Goal: Task Accomplishment & Management: Complete application form

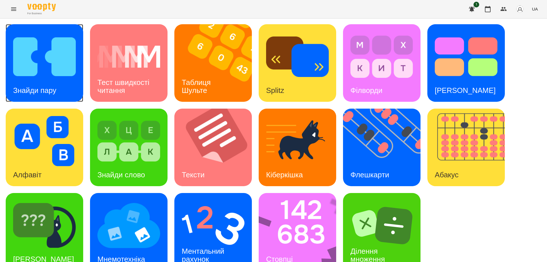
click at [23, 74] on img at bounding box center [44, 57] width 63 height 50
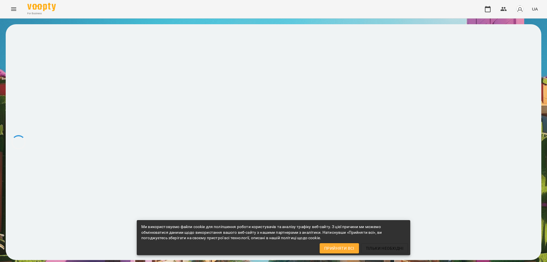
click at [351, 250] on span "Прийняти всі" at bounding box center [339, 248] width 30 height 7
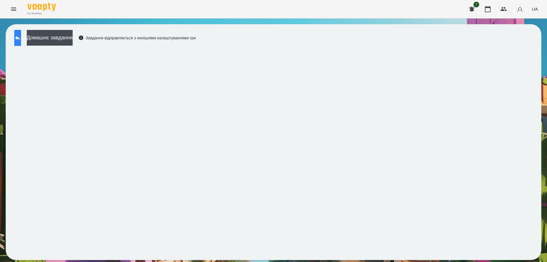
click at [21, 40] on button at bounding box center [17, 38] width 7 height 16
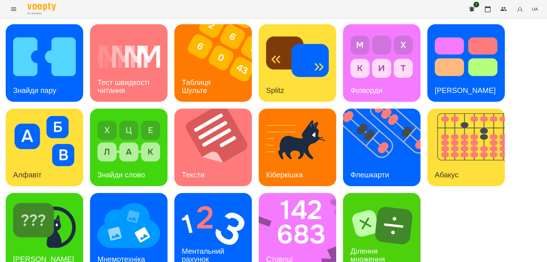
scroll to position [14, 0]
click at [303, 211] on img at bounding box center [301, 232] width 85 height 78
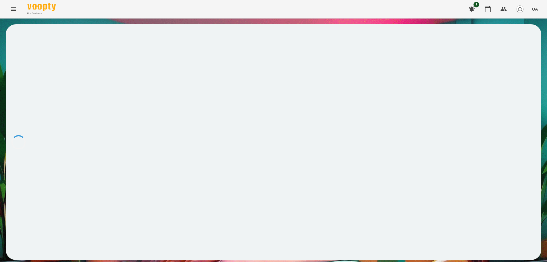
drag, startPoint x: 450, startPoint y: 1, endPoint x: 348, endPoint y: 74, distance: 125.4
click at [348, 74] on div at bounding box center [274, 142] width 536 height 236
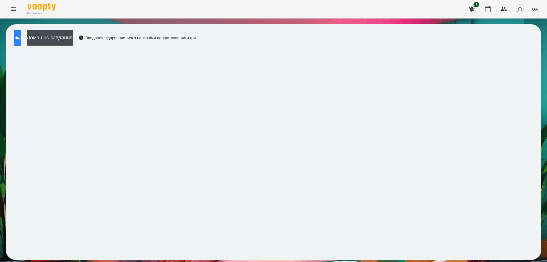
click at [21, 36] on button at bounding box center [17, 38] width 7 height 16
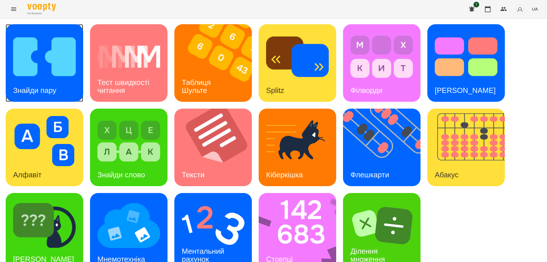
click at [23, 55] on img at bounding box center [44, 57] width 63 height 50
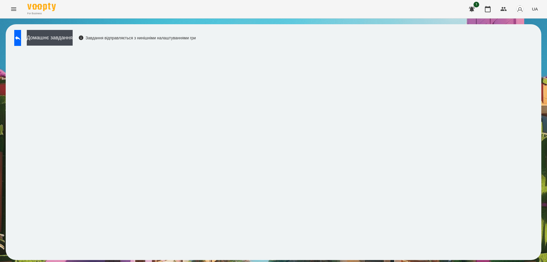
click at [21, 41] on icon at bounding box center [17, 37] width 7 height 7
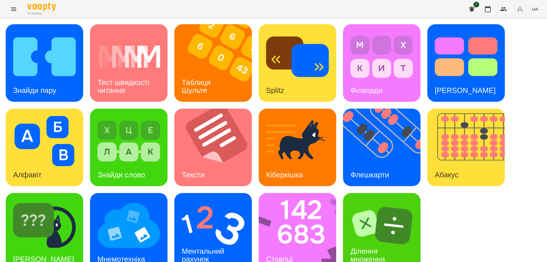
scroll to position [14, 0]
click at [297, 220] on img at bounding box center [301, 232] width 85 height 78
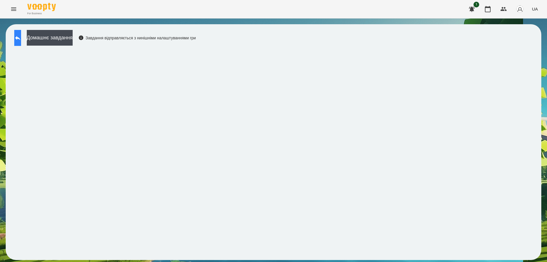
click at [20, 37] on icon at bounding box center [17, 38] width 5 height 4
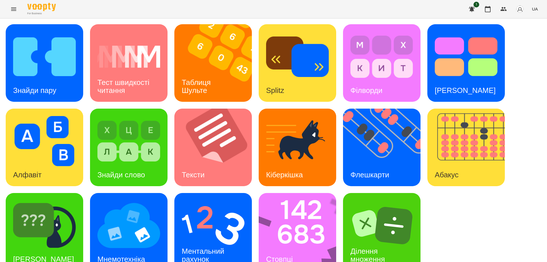
scroll to position [14, 0]
click at [220, 240] on div "Ментальний рахунок" at bounding box center [203, 255] width 59 height 30
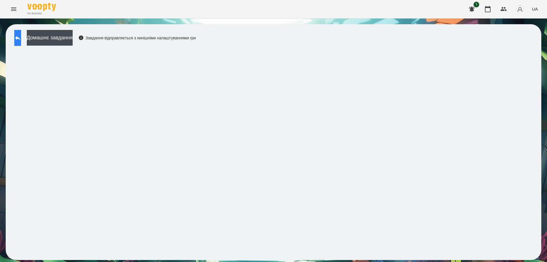
click at [21, 36] on icon at bounding box center [17, 37] width 7 height 7
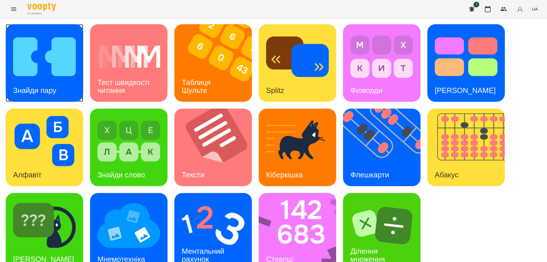
click at [37, 63] on img at bounding box center [44, 57] width 63 height 50
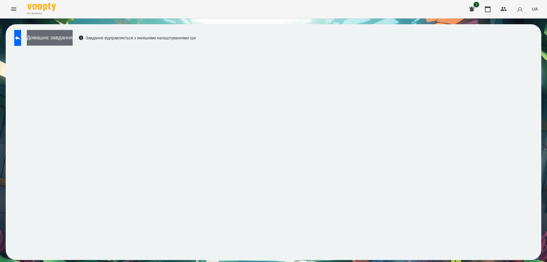
click at [73, 34] on button "Домашнє завдання" at bounding box center [50, 38] width 46 height 16
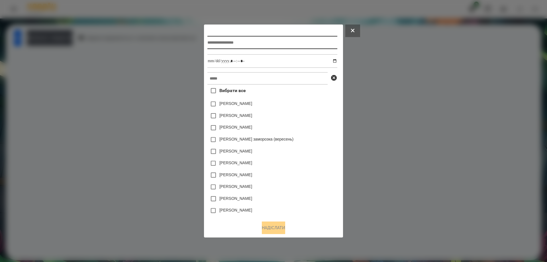
click at [220, 43] on input "text" at bounding box center [273, 42] width 130 height 13
type input "**********"
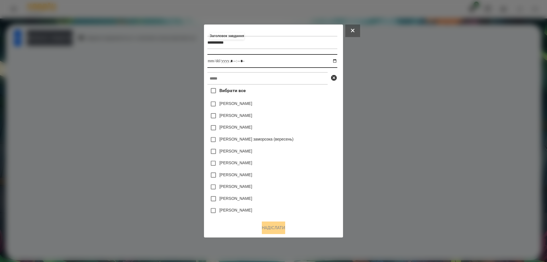
click at [337, 62] on input "datetime-local" at bounding box center [273, 61] width 130 height 14
type input "**********"
drag, startPoint x: 298, startPoint y: 118, endPoint x: 292, endPoint y: 74, distance: 44.3
click at [316, 116] on div "[PERSON_NAME]" at bounding box center [273, 116] width 130 height 12
click at [290, 80] on input "text" at bounding box center [268, 78] width 120 height 13
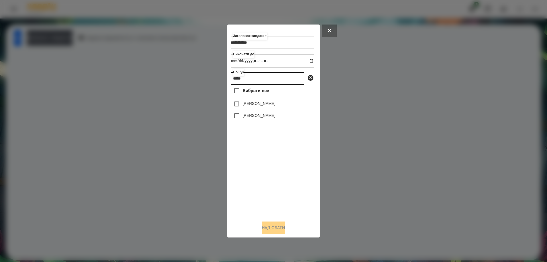
type input "*****"
click at [265, 116] on label "[PERSON_NAME]" at bounding box center [259, 116] width 33 height 6
click at [282, 231] on button "Надіслати" at bounding box center [273, 227] width 23 height 13
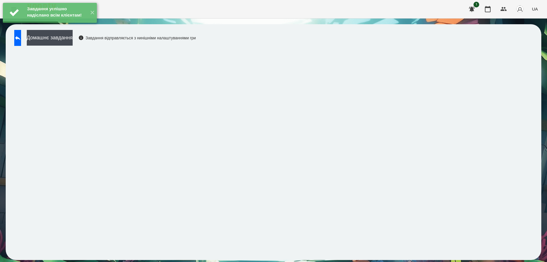
click at [58, 47] on div "Домашнє завдання Завдання відправляється з нинішніми налаштуваннями гри" at bounding box center [103, 39] width 184 height 19
click at [58, 41] on button "Домашнє завдання" at bounding box center [50, 38] width 46 height 16
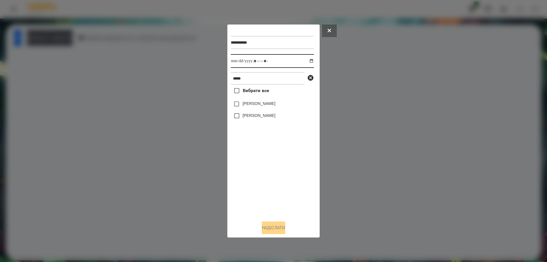
click at [305, 60] on input "datetime-local" at bounding box center [272, 61] width 83 height 14
type input "**********"
click at [252, 182] on div "Вибрати все [PERSON_NAME] [PERSON_NAME]" at bounding box center [272, 150] width 83 height 131
click at [263, 118] on label "[PERSON_NAME]" at bounding box center [259, 116] width 33 height 6
click at [267, 227] on button "Надіслати" at bounding box center [273, 227] width 23 height 13
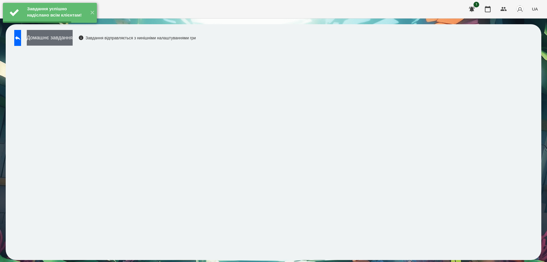
click at [73, 37] on button "Домашнє завдання" at bounding box center [50, 38] width 46 height 16
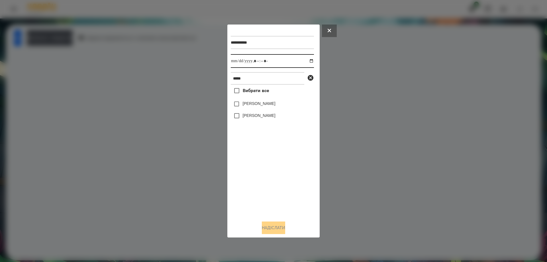
click at [308, 59] on input "datetime-local" at bounding box center [272, 61] width 83 height 14
type input "**********"
drag, startPoint x: 248, startPoint y: 169, endPoint x: 251, endPoint y: 159, distance: 10.3
click at [248, 169] on div "Вибрати все [PERSON_NAME] [PERSON_NAME]" at bounding box center [272, 150] width 83 height 131
click at [261, 116] on label "[PERSON_NAME]" at bounding box center [259, 116] width 33 height 6
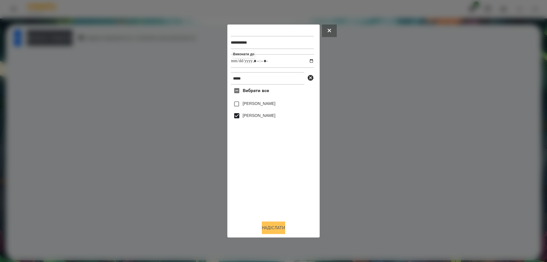
click at [269, 231] on button "Надіслати" at bounding box center [273, 227] width 23 height 13
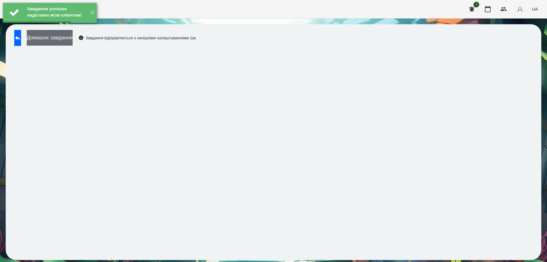
click at [68, 35] on button "Домашнє завдання" at bounding box center [50, 38] width 46 height 16
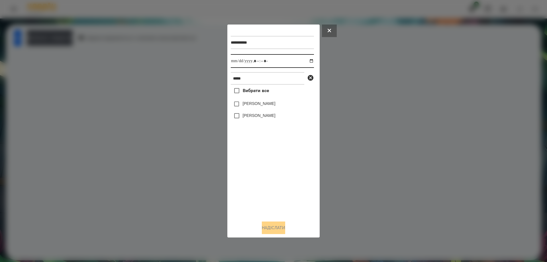
click at [305, 62] on input "datetime-local" at bounding box center [272, 61] width 83 height 14
type input "**********"
click at [273, 181] on div "Вибрати все [PERSON_NAME] [PERSON_NAME]" at bounding box center [272, 150] width 83 height 131
click at [253, 118] on label "[PERSON_NAME]" at bounding box center [259, 116] width 33 height 6
click at [273, 226] on button "Надіслати" at bounding box center [273, 227] width 23 height 13
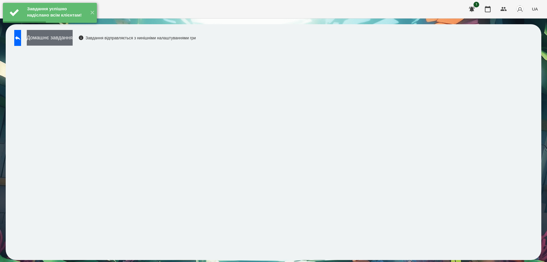
click at [73, 42] on button "Домашнє завдання" at bounding box center [50, 38] width 46 height 16
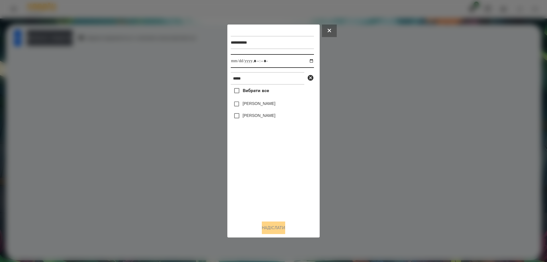
click at [305, 61] on input "datetime-local" at bounding box center [272, 61] width 83 height 14
type input "**********"
click at [278, 180] on div "Вибрати все [PERSON_NAME] [PERSON_NAME]" at bounding box center [272, 150] width 83 height 131
click at [258, 118] on label "[PERSON_NAME]" at bounding box center [259, 116] width 33 height 6
click at [284, 227] on button "Надіслати" at bounding box center [273, 227] width 23 height 13
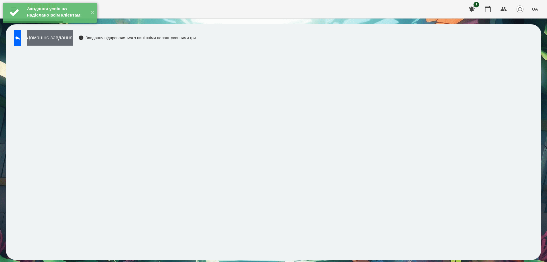
click at [73, 40] on button "Домашнє завдання" at bounding box center [50, 38] width 46 height 16
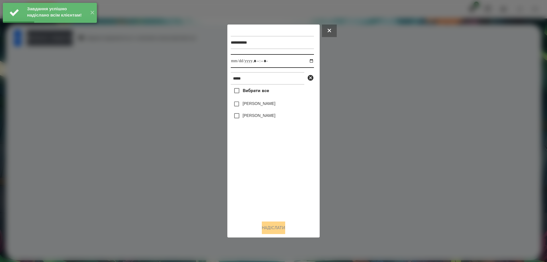
click at [307, 60] on input "datetime-local" at bounding box center [272, 61] width 83 height 14
type input "**********"
drag, startPoint x: 280, startPoint y: 217, endPoint x: 281, endPoint y: 208, distance: 8.6
click at [281, 211] on div "**********" at bounding box center [274, 131] width 86 height 206
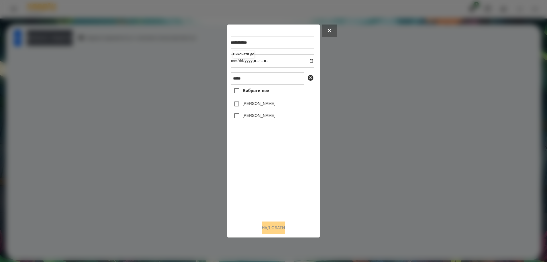
click at [249, 118] on label "[PERSON_NAME]" at bounding box center [259, 116] width 33 height 6
click at [285, 234] on button "Надіслати" at bounding box center [273, 227] width 23 height 13
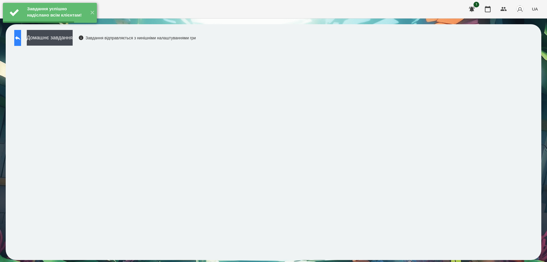
click at [19, 39] on button at bounding box center [17, 38] width 7 height 16
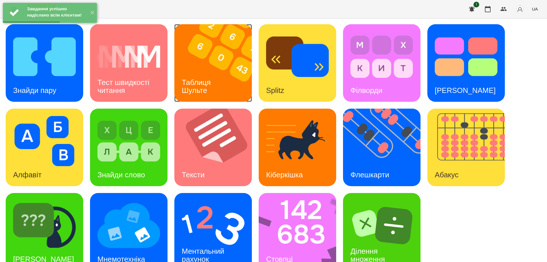
click at [204, 69] on img at bounding box center [216, 63] width 85 height 78
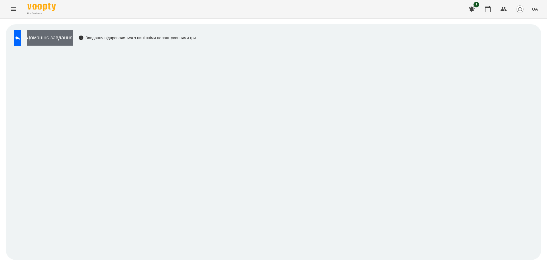
click at [73, 37] on button "Домашнє завдання" at bounding box center [50, 38] width 46 height 16
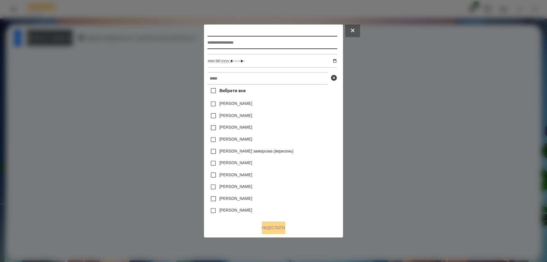
click at [227, 39] on input "text" at bounding box center [273, 42] width 130 height 13
type input "**********"
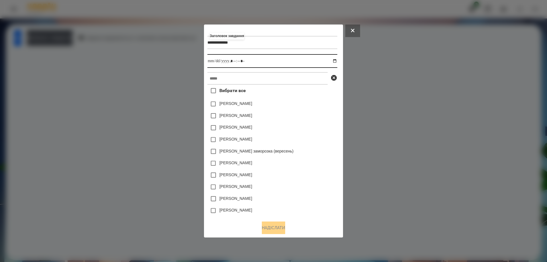
click at [337, 60] on input "datetime-local" at bounding box center [273, 61] width 130 height 14
type input "**********"
click at [312, 129] on div "[PERSON_NAME]" at bounding box center [273, 128] width 130 height 12
click at [265, 82] on input "text" at bounding box center [268, 78] width 120 height 13
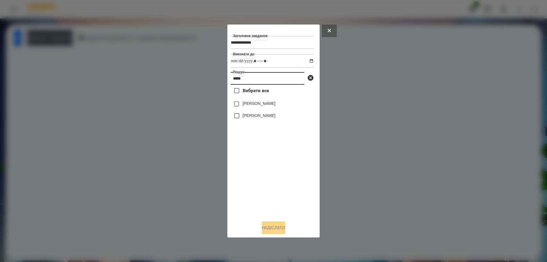
type input "*****"
click at [266, 116] on label "[PERSON_NAME]" at bounding box center [259, 116] width 33 height 6
click at [276, 228] on button "Надіслати" at bounding box center [273, 227] width 23 height 13
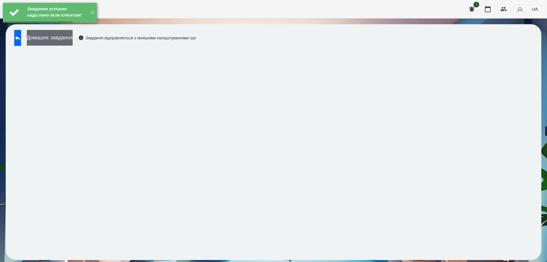
click at [70, 36] on button "Домашнє завдання" at bounding box center [50, 38] width 46 height 16
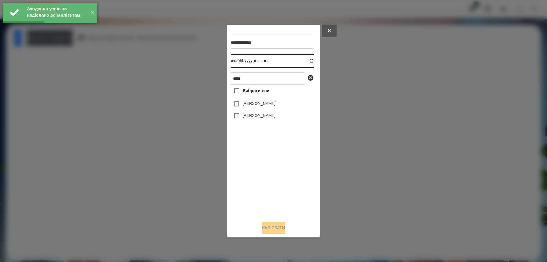
click at [308, 62] on input "datetime-local" at bounding box center [272, 61] width 83 height 14
type input "**********"
drag, startPoint x: 267, startPoint y: 189, endPoint x: 267, endPoint y: 186, distance: 3.4
click at [267, 186] on div "Вибрати все [PERSON_NAME] [PERSON_NAME]" at bounding box center [272, 150] width 83 height 131
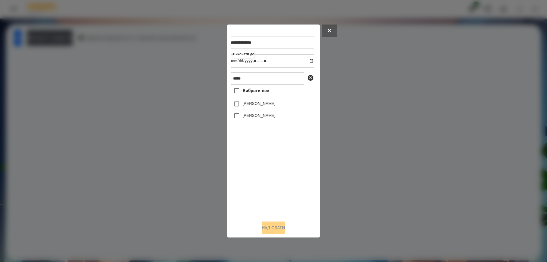
click at [253, 115] on label "[PERSON_NAME]" at bounding box center [259, 116] width 33 height 6
click at [269, 225] on button "Надіслати" at bounding box center [273, 227] width 23 height 13
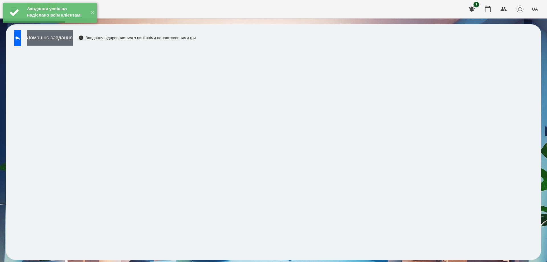
click at [73, 42] on button "Домашнє завдання" at bounding box center [50, 38] width 46 height 16
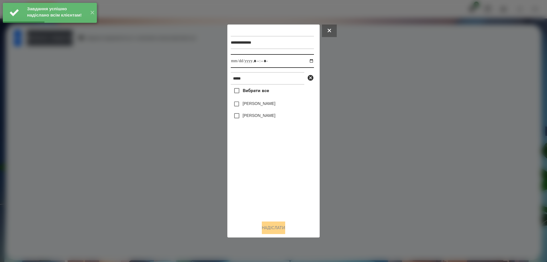
click at [307, 61] on input "datetime-local" at bounding box center [272, 61] width 83 height 14
type input "**********"
click at [262, 180] on div "Вибрати все [PERSON_NAME] [PERSON_NAME]" at bounding box center [272, 150] width 83 height 131
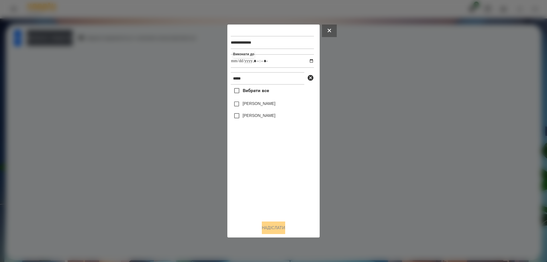
click at [248, 118] on label "[PERSON_NAME]" at bounding box center [259, 116] width 33 height 6
click at [276, 227] on button "Надіслати" at bounding box center [273, 227] width 23 height 13
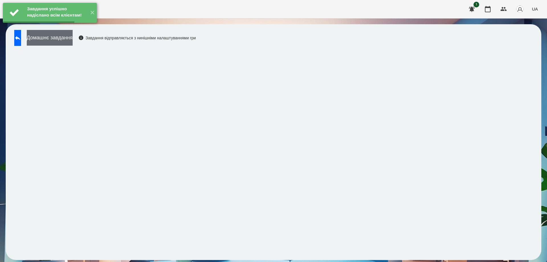
click at [65, 38] on button "Домашнє завдання" at bounding box center [50, 38] width 46 height 16
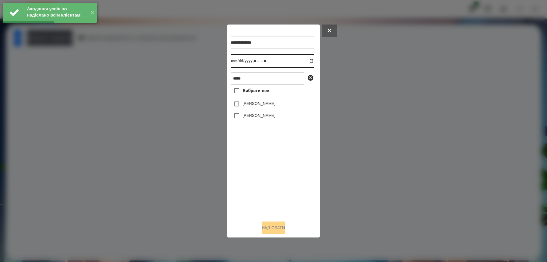
click at [304, 60] on input "datetime-local" at bounding box center [272, 61] width 83 height 14
click at [308, 59] on input "datetime-local" at bounding box center [272, 61] width 83 height 14
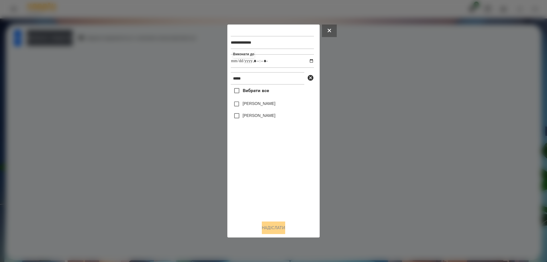
type input "**********"
drag, startPoint x: 262, startPoint y: 177, endPoint x: 259, endPoint y: 158, distance: 18.5
click at [261, 174] on div "Вибрати все [PERSON_NAME] [PERSON_NAME]" at bounding box center [272, 150] width 83 height 131
click at [251, 118] on label "[PERSON_NAME]" at bounding box center [259, 116] width 33 height 6
click at [265, 224] on button "Надіслати" at bounding box center [273, 227] width 23 height 13
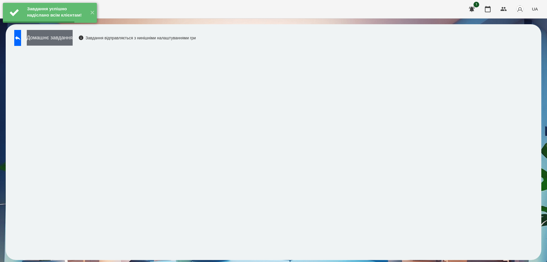
click at [73, 38] on button "Домашнє завдання" at bounding box center [50, 38] width 46 height 16
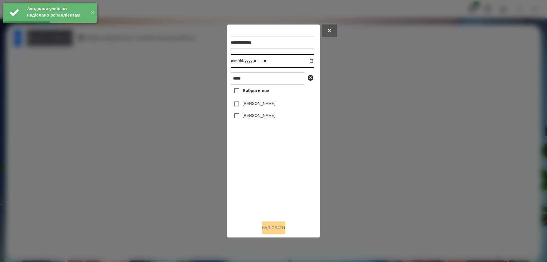
click at [306, 62] on input "datetime-local" at bounding box center [272, 61] width 83 height 14
type input "**********"
drag, startPoint x: 278, startPoint y: 184, endPoint x: 277, endPoint y: 157, distance: 26.5
click at [277, 182] on div "Вибрати все [PERSON_NAME] [PERSON_NAME]" at bounding box center [272, 150] width 83 height 131
click at [248, 115] on label "[PERSON_NAME]" at bounding box center [259, 116] width 33 height 6
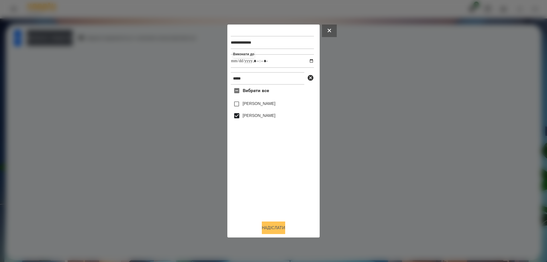
click at [277, 227] on button "Надіслати" at bounding box center [273, 227] width 23 height 13
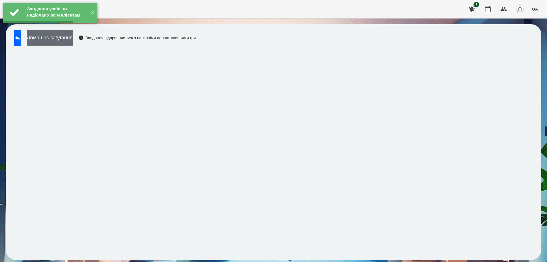
click at [73, 36] on button "Домашнє завдання" at bounding box center [50, 38] width 46 height 16
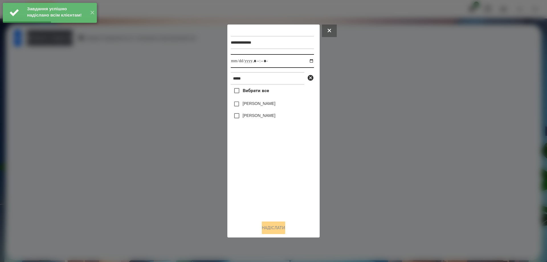
click at [306, 60] on input "datetime-local" at bounding box center [272, 61] width 83 height 14
type input "**********"
drag, startPoint x: 272, startPoint y: 187, endPoint x: 275, endPoint y: 137, distance: 49.9
click at [272, 187] on div "Вибрати все [PERSON_NAME] [PERSON_NAME]" at bounding box center [272, 150] width 83 height 131
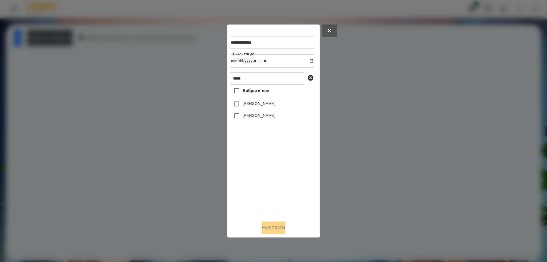
click at [255, 117] on label "[PERSON_NAME]" at bounding box center [259, 116] width 33 height 6
click at [278, 226] on button "Надіслати" at bounding box center [273, 227] width 23 height 13
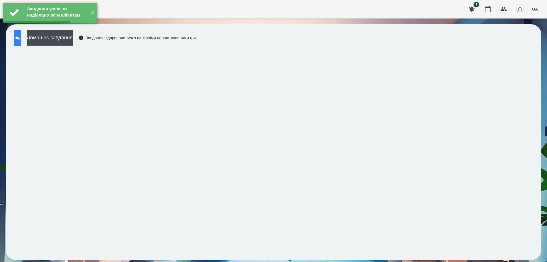
click at [21, 43] on button at bounding box center [17, 38] width 7 height 16
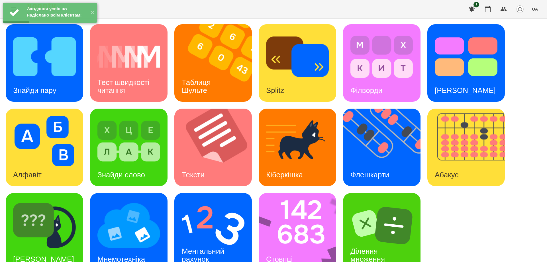
scroll to position [14, 0]
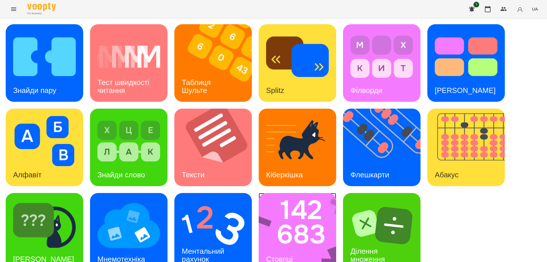
click at [279, 217] on img at bounding box center [301, 232] width 85 height 78
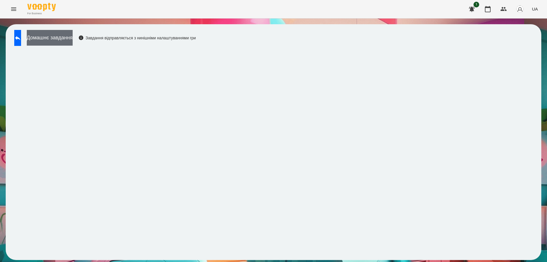
click at [73, 42] on button "Домашнє завдання" at bounding box center [50, 38] width 46 height 16
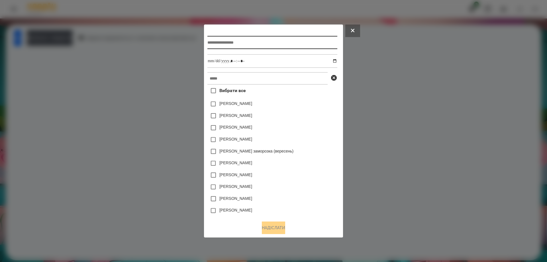
click at [233, 40] on input "text" at bounding box center [273, 42] width 130 height 13
type input "*******"
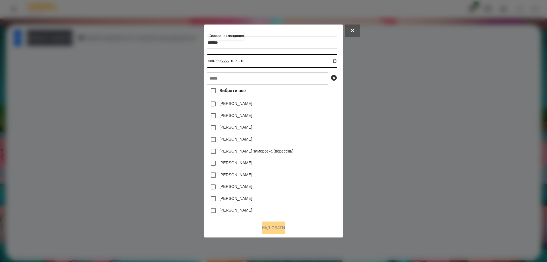
click at [337, 60] on input "datetime-local" at bounding box center [273, 61] width 130 height 14
type input "**********"
click at [314, 125] on div "[PERSON_NAME]" at bounding box center [273, 128] width 130 height 12
click at [243, 80] on input "text" at bounding box center [268, 78] width 120 height 13
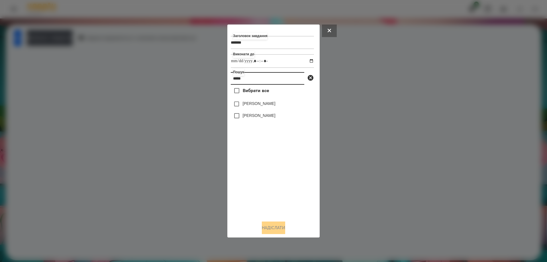
type input "*****"
click at [257, 118] on label "[PERSON_NAME]" at bounding box center [259, 116] width 33 height 6
click at [285, 224] on button "Надіслати" at bounding box center [273, 227] width 23 height 13
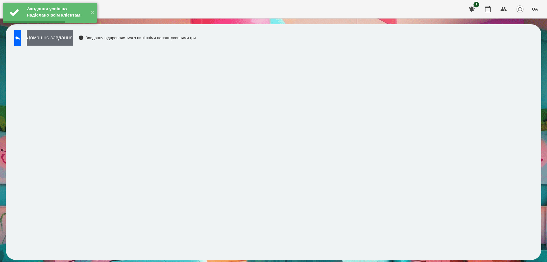
click at [53, 41] on button "Домашнє завдання" at bounding box center [50, 38] width 46 height 16
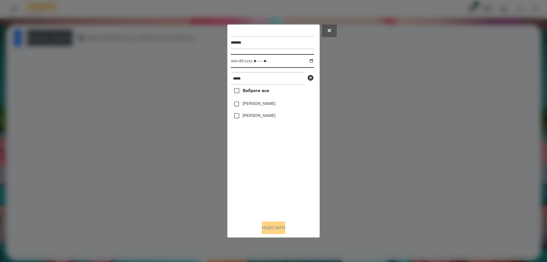
click at [308, 62] on input "datetime-local" at bounding box center [272, 61] width 83 height 14
type input "**********"
drag, startPoint x: 271, startPoint y: 180, endPoint x: 267, endPoint y: 147, distance: 34.2
click at [271, 175] on div "Вибрати все [PERSON_NAME] [PERSON_NAME]" at bounding box center [272, 150] width 83 height 131
click at [257, 118] on label "[PERSON_NAME]" at bounding box center [259, 116] width 33 height 6
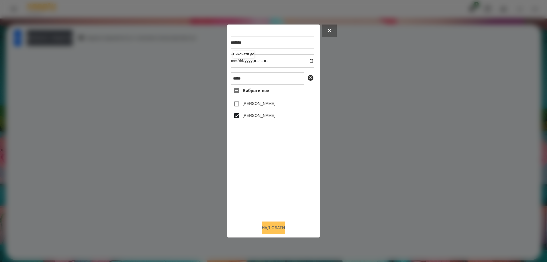
click at [277, 230] on button "Надіслати" at bounding box center [273, 227] width 23 height 13
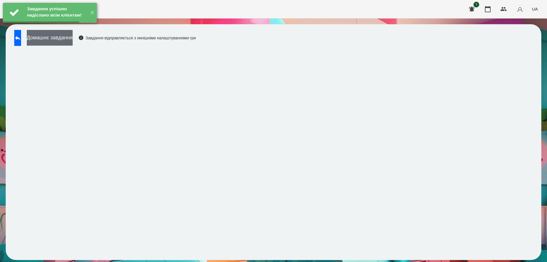
click at [73, 41] on button "Домашнє завдання" at bounding box center [50, 38] width 46 height 16
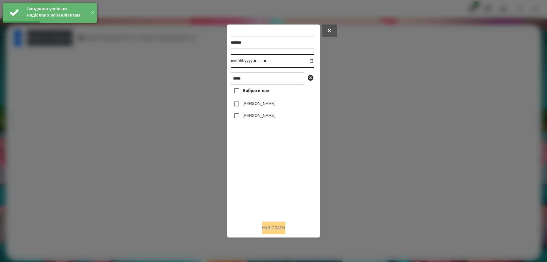
click at [310, 60] on input "datetime-local" at bounding box center [272, 61] width 83 height 14
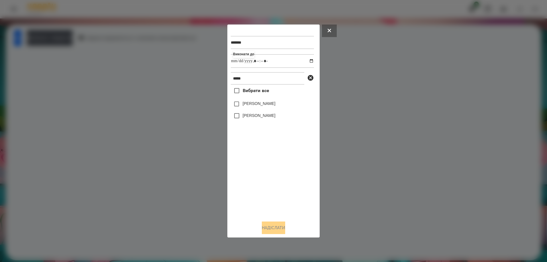
type input "**********"
drag, startPoint x: 278, startPoint y: 180, endPoint x: 273, endPoint y: 163, distance: 17.8
click at [276, 173] on div "Вибрати все [PERSON_NAME] [PERSON_NAME]" at bounding box center [272, 150] width 83 height 131
click at [254, 118] on label "[PERSON_NAME]" at bounding box center [259, 116] width 33 height 6
click at [274, 232] on button "Надіслати" at bounding box center [273, 227] width 23 height 13
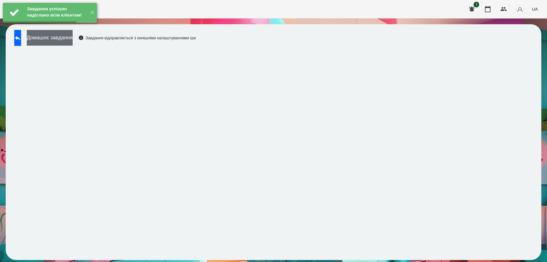
click at [73, 42] on button "Домашнє завдання" at bounding box center [50, 38] width 46 height 16
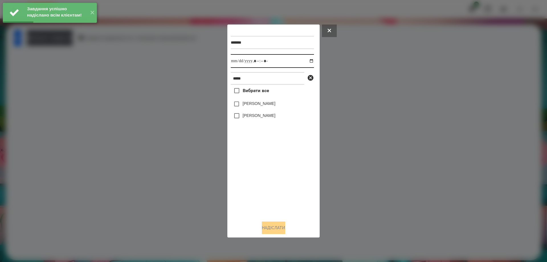
click at [307, 60] on input "datetime-local" at bounding box center [272, 61] width 83 height 14
type input "**********"
click at [265, 155] on div "Вибрати все [PERSON_NAME] [PERSON_NAME]" at bounding box center [272, 150] width 83 height 131
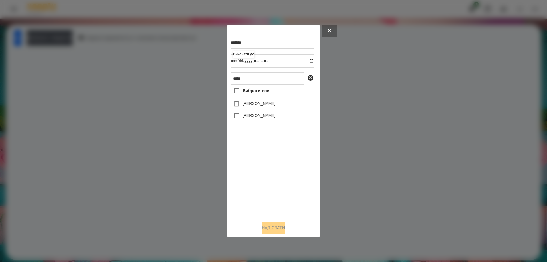
click at [260, 115] on label "[PERSON_NAME]" at bounding box center [259, 116] width 33 height 6
click at [281, 231] on button "Надіслати" at bounding box center [273, 227] width 23 height 13
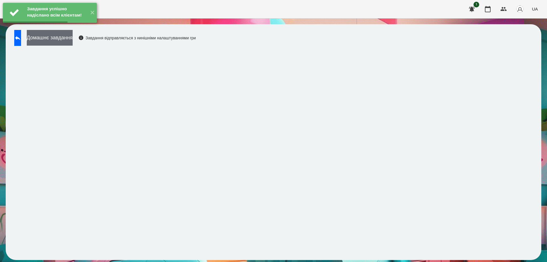
click at [67, 38] on button "Домашнє завдання" at bounding box center [50, 38] width 46 height 16
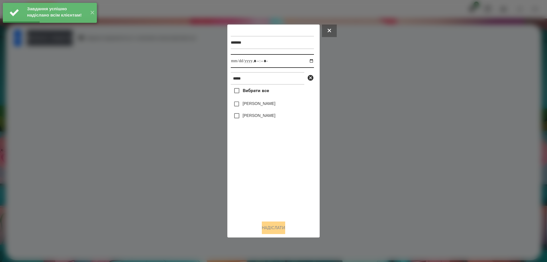
click at [308, 61] on input "datetime-local" at bounding box center [272, 61] width 83 height 14
type input "**********"
click at [302, 173] on div "Вибрати все [PERSON_NAME] [PERSON_NAME]" at bounding box center [272, 150] width 83 height 131
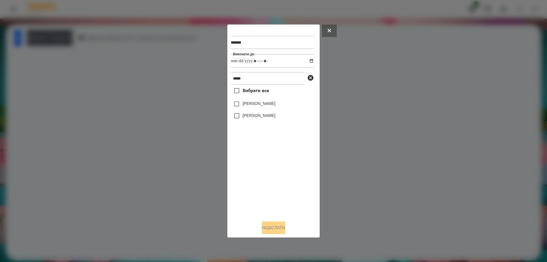
click at [260, 118] on label "[PERSON_NAME]" at bounding box center [259, 116] width 33 height 6
click at [270, 230] on button "Надіслати" at bounding box center [273, 227] width 23 height 13
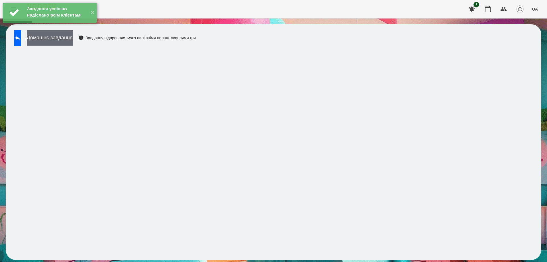
click at [66, 42] on button "Домашнє завдання" at bounding box center [50, 38] width 46 height 16
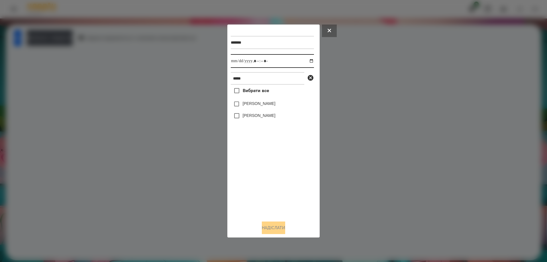
click at [306, 62] on input "datetime-local" at bounding box center [272, 61] width 83 height 14
type input "**********"
click at [276, 175] on div "Вибрати все [PERSON_NAME] [PERSON_NAME]" at bounding box center [272, 150] width 83 height 131
click at [251, 118] on label "[PERSON_NAME]" at bounding box center [259, 116] width 33 height 6
click at [265, 228] on button "Надіслати" at bounding box center [273, 227] width 23 height 13
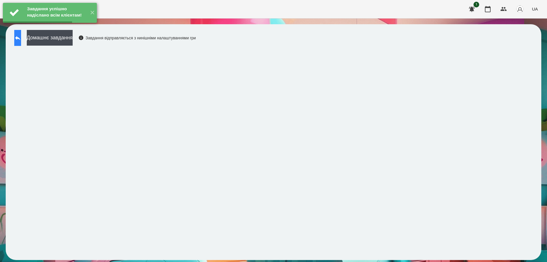
click at [21, 44] on button at bounding box center [17, 38] width 7 height 16
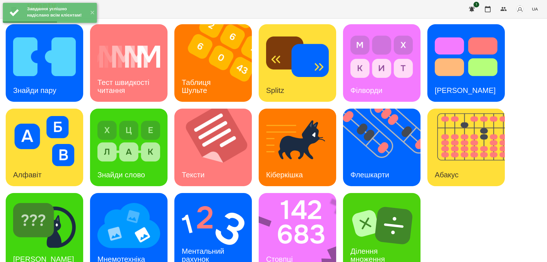
scroll to position [14, 0]
click at [195, 240] on div "Ментальний рахунок" at bounding box center [203, 255] width 59 height 30
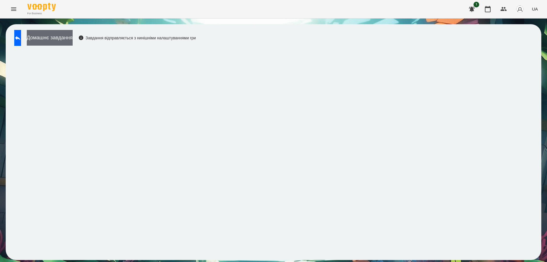
click at [73, 41] on button "Домашнє завдання" at bounding box center [50, 38] width 46 height 16
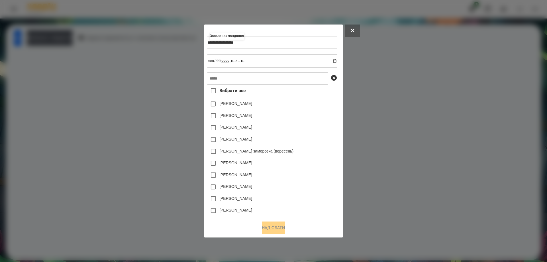
type input "**********"
click at [336, 59] on input "datetime-local" at bounding box center [273, 61] width 130 height 14
type input "**********"
click at [311, 125] on div "[PERSON_NAME]" at bounding box center [273, 128] width 130 height 12
click at [267, 81] on input "text" at bounding box center [268, 78] width 120 height 13
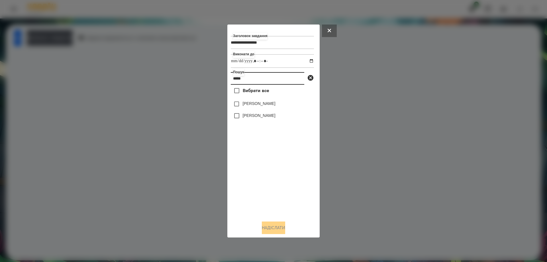
type input "*****"
click at [262, 117] on label "[PERSON_NAME]" at bounding box center [259, 116] width 33 height 6
click at [280, 229] on button "Надіслати" at bounding box center [273, 227] width 23 height 13
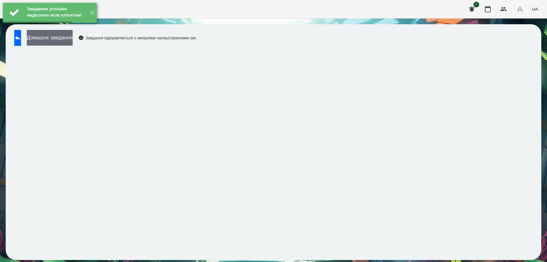
click at [73, 44] on button "Домашнє завдання" at bounding box center [50, 38] width 46 height 16
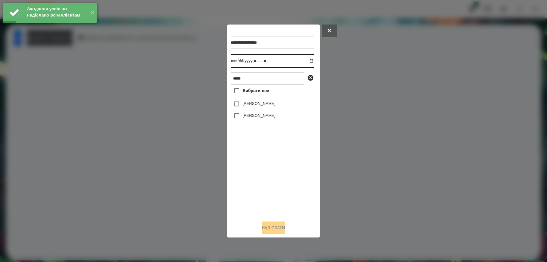
click at [310, 62] on input "datetime-local" at bounding box center [272, 61] width 83 height 14
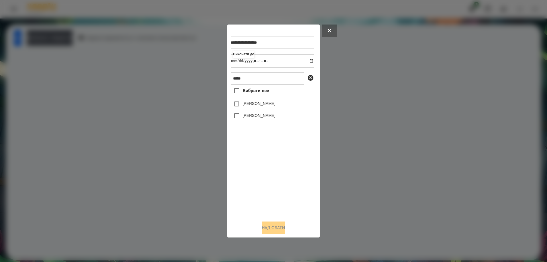
type input "**********"
drag, startPoint x: 273, startPoint y: 170, endPoint x: 271, endPoint y: 166, distance: 4.7
click at [271, 166] on div "Вибрати все [PERSON_NAME] [PERSON_NAME]" at bounding box center [272, 150] width 83 height 131
click at [251, 118] on label "[PERSON_NAME]" at bounding box center [259, 116] width 33 height 6
click at [276, 227] on button "Надіслати" at bounding box center [273, 227] width 23 height 13
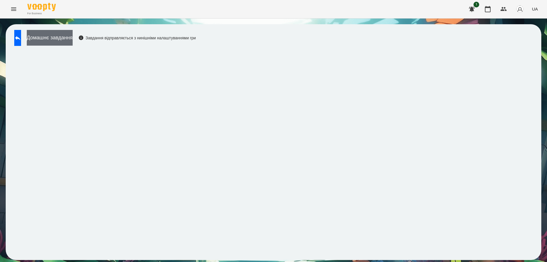
click at [73, 39] on button "Домашнє завдання" at bounding box center [50, 38] width 46 height 16
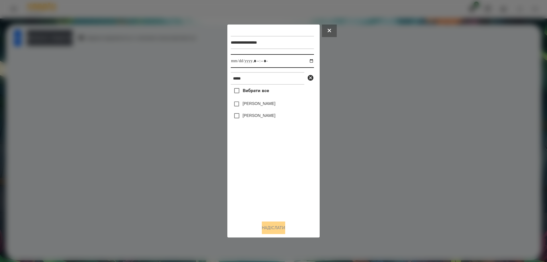
click at [305, 60] on input "datetime-local" at bounding box center [272, 61] width 83 height 14
type input "**********"
drag, startPoint x: 268, startPoint y: 174, endPoint x: 259, endPoint y: 170, distance: 9.9
click at [268, 174] on div "Вибрати все [PERSON_NAME] [PERSON_NAME]" at bounding box center [272, 150] width 83 height 131
click at [249, 118] on label "[PERSON_NAME]" at bounding box center [259, 116] width 33 height 6
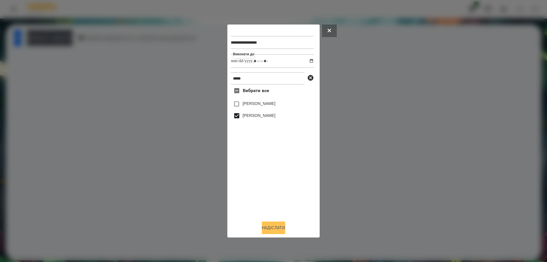
click at [276, 226] on button "Надіслати" at bounding box center [273, 227] width 23 height 13
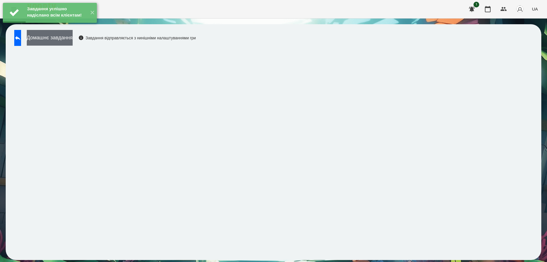
click at [73, 40] on button "Домашнє завдання" at bounding box center [50, 38] width 46 height 16
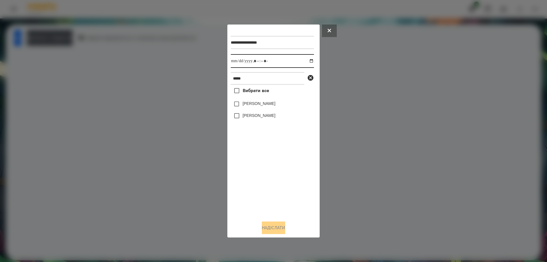
click at [308, 59] on input "datetime-local" at bounding box center [272, 61] width 83 height 14
type input "**********"
click at [280, 161] on div "Вибрати все [PERSON_NAME] [PERSON_NAME]" at bounding box center [272, 150] width 83 height 131
click at [259, 117] on label "[PERSON_NAME]" at bounding box center [259, 116] width 33 height 6
click at [281, 225] on button "Надіслати" at bounding box center [273, 227] width 23 height 13
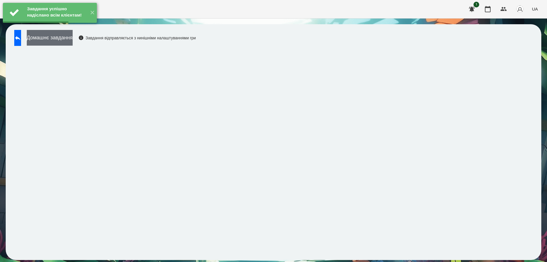
click at [73, 41] on button "Домашнє завдання" at bounding box center [50, 38] width 46 height 16
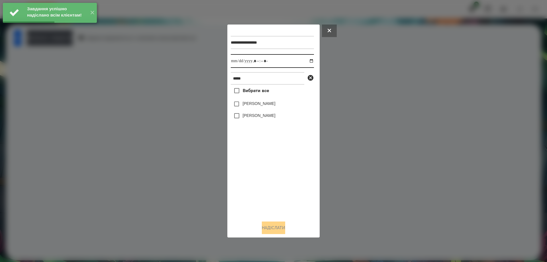
click at [308, 60] on input "datetime-local" at bounding box center [272, 61] width 83 height 14
type input "**********"
drag, startPoint x: 279, startPoint y: 214, endPoint x: 272, endPoint y: 168, distance: 46.7
click at [280, 209] on div "Вибрати все [PERSON_NAME] [PERSON_NAME]" at bounding box center [272, 150] width 83 height 131
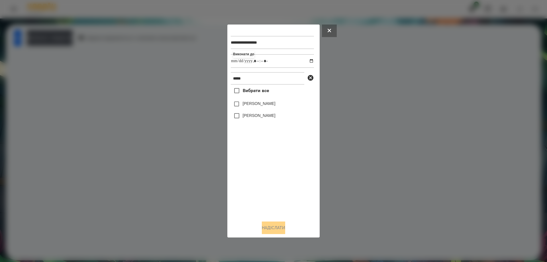
click at [254, 118] on label "[PERSON_NAME]" at bounding box center [259, 116] width 33 height 6
